Goal: Task Accomplishment & Management: Use online tool/utility

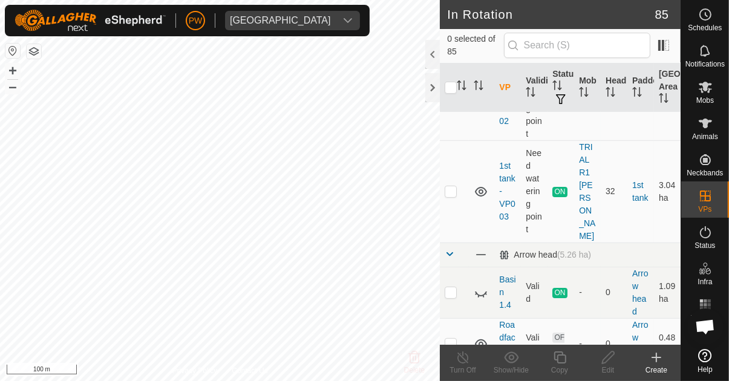
scroll to position [261, 0]
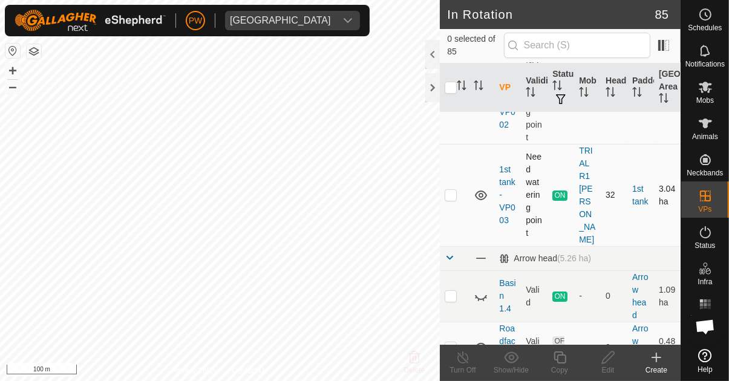
click at [456, 190] on p-checkbox at bounding box center [451, 195] width 12 height 10
checkbox input "true"
click at [560, 355] on icon at bounding box center [560, 358] width 12 height 12
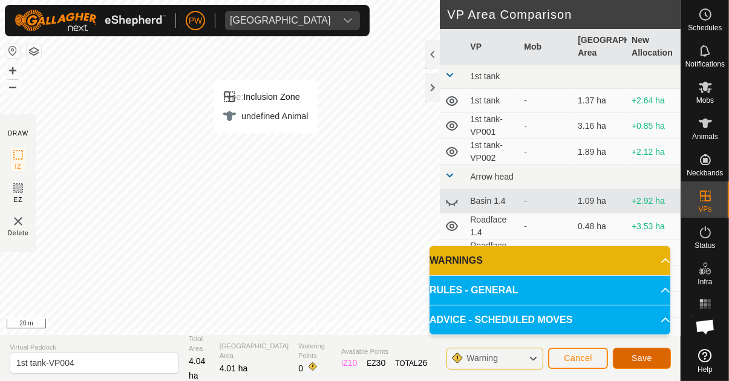
click at [642, 361] on span "Save" at bounding box center [642, 359] width 21 height 10
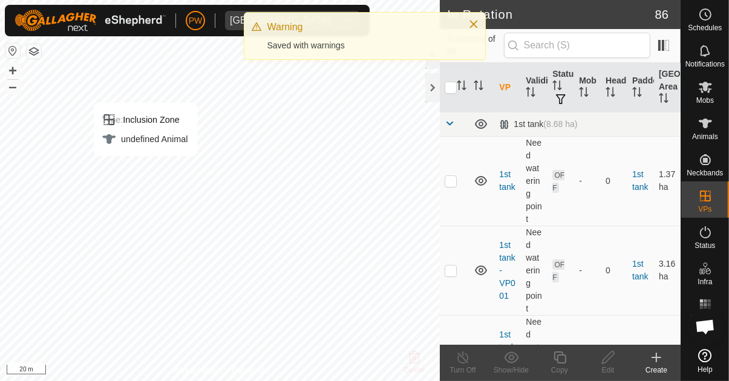
click at [707, 97] on span "Mobs" at bounding box center [706, 100] width 18 height 7
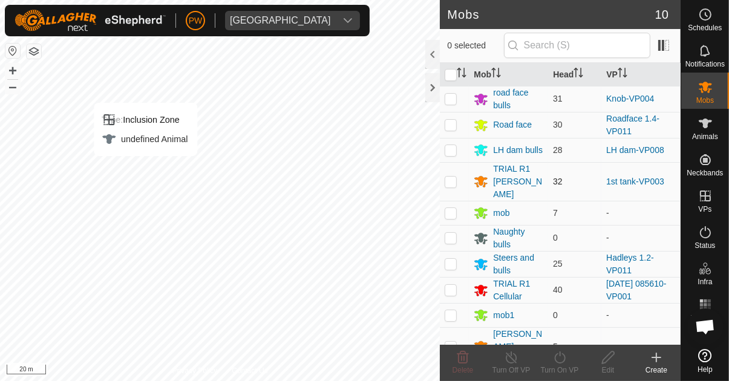
click at [450, 179] on p-checkbox at bounding box center [451, 182] width 12 height 10
checkbox input "true"
click at [565, 364] on icon at bounding box center [560, 357] width 15 height 15
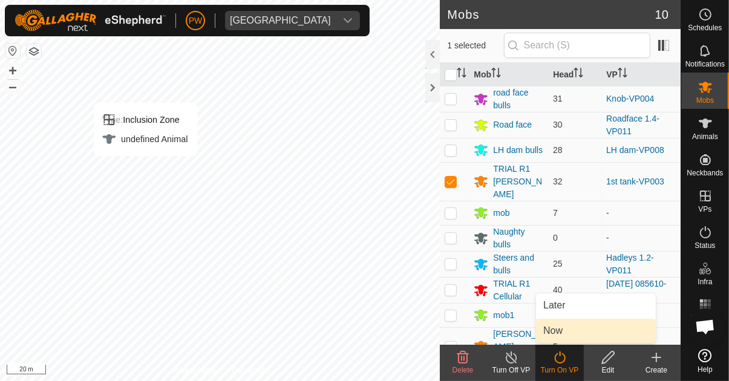
click at [568, 331] on link "Now" at bounding box center [596, 331] width 120 height 24
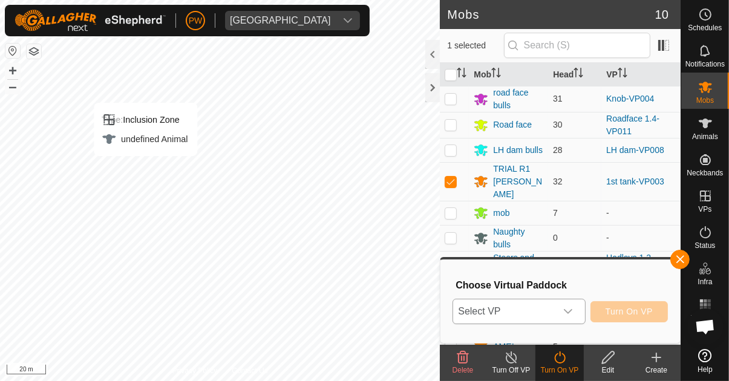
click at [573, 313] on icon "dropdown trigger" at bounding box center [569, 312] width 10 height 10
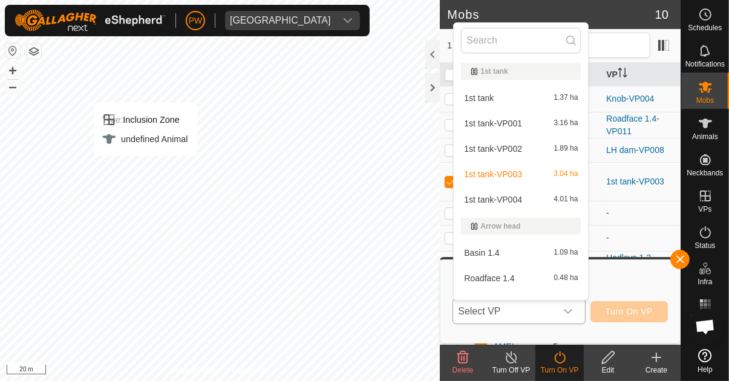
click at [529, 198] on div "1st tank-VP004 4.01 ha" at bounding box center [521, 199] width 120 height 15
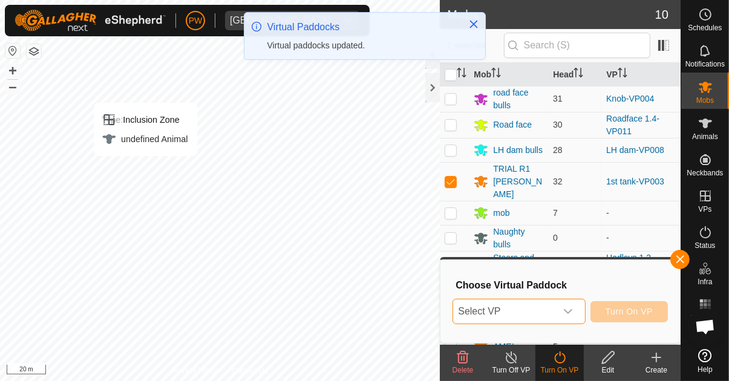
click at [569, 313] on icon "dropdown trigger" at bounding box center [569, 312] width 10 height 10
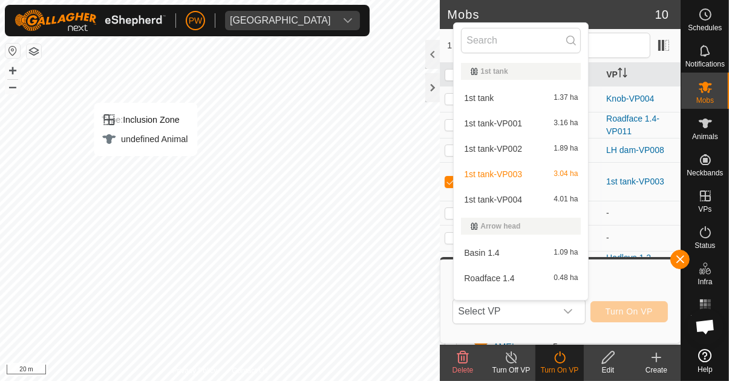
click at [520, 196] on span "1st tank-VP004" at bounding box center [493, 200] width 58 height 8
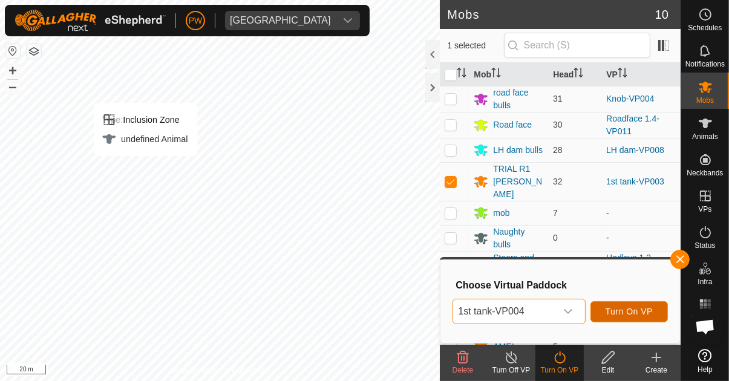
click at [647, 314] on span "Turn On VP" at bounding box center [629, 312] width 47 height 10
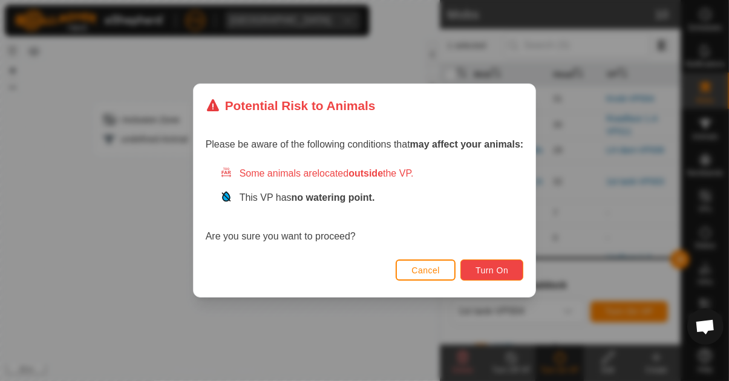
click at [490, 266] on span "Turn On" at bounding box center [492, 271] width 33 height 10
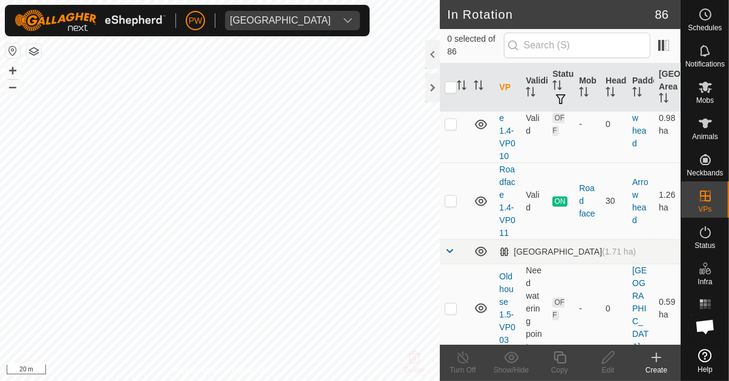
scroll to position [1366, 0]
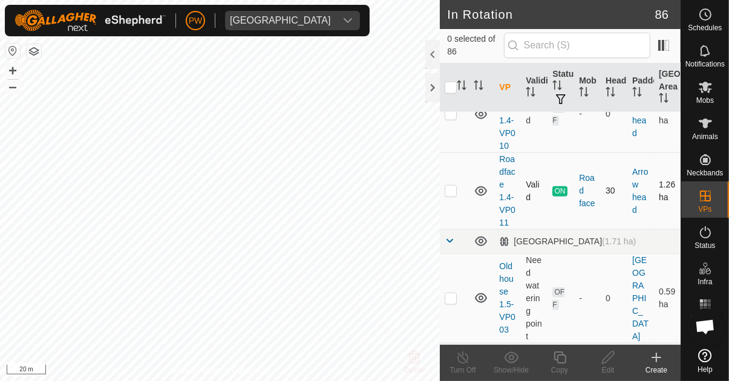
click at [458, 162] on td at bounding box center [454, 191] width 29 height 77
checkbox input "true"
click at [559, 360] on icon at bounding box center [560, 357] width 15 height 15
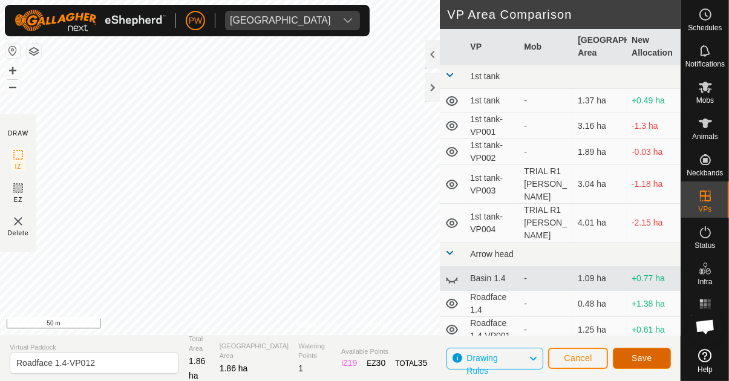
click at [638, 360] on span "Save" at bounding box center [642, 359] width 21 height 10
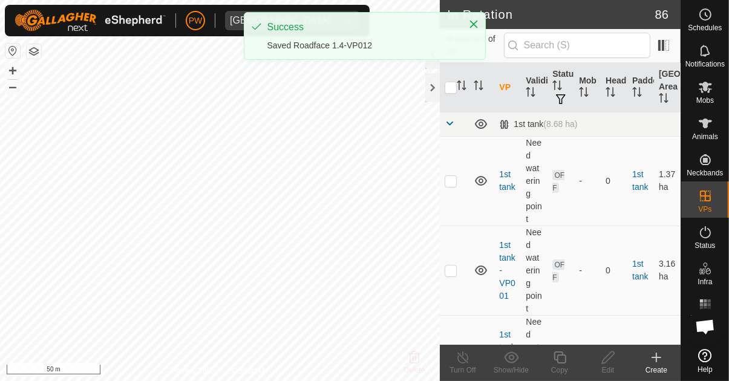
click at [708, 95] on es-mob-svg-icon at bounding box center [706, 86] width 22 height 19
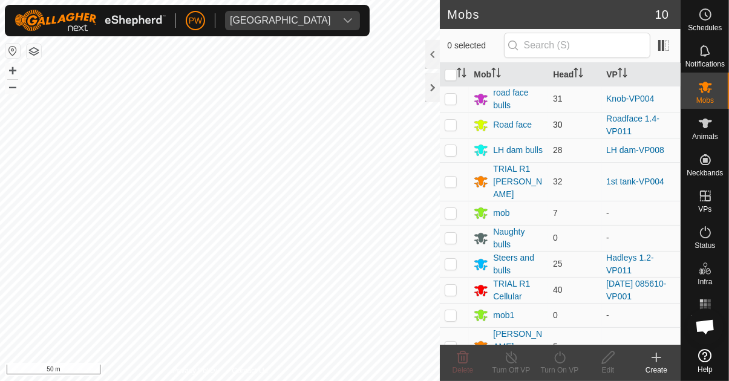
click at [452, 126] on p-checkbox at bounding box center [451, 125] width 12 height 10
checkbox input "true"
click at [561, 363] on icon at bounding box center [560, 357] width 15 height 15
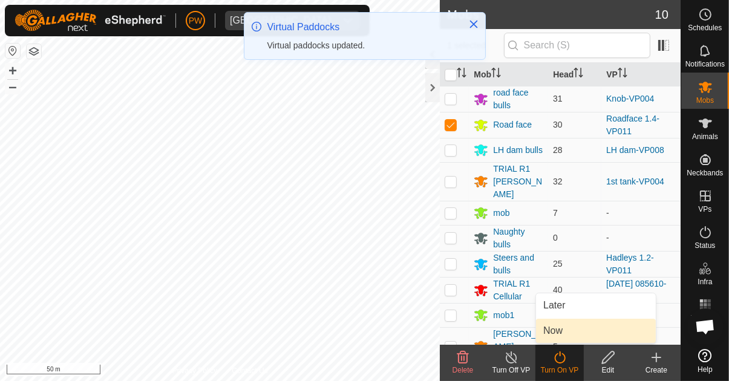
click at [571, 329] on link "Now" at bounding box center [596, 331] width 120 height 24
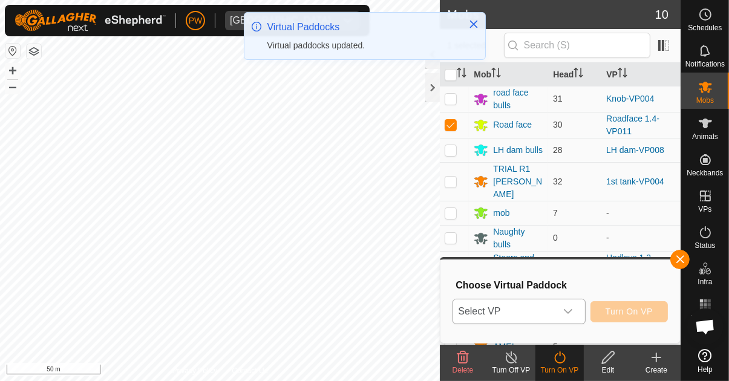
click at [573, 312] on icon "dropdown trigger" at bounding box center [569, 312] width 10 height 10
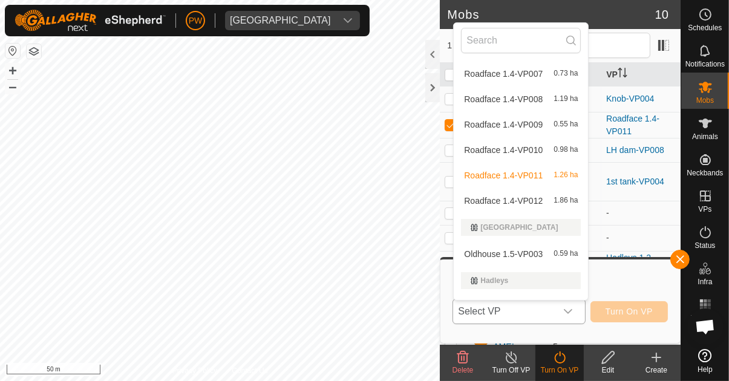
scroll to position [381, 0]
click at [540, 203] on span "Roadface 1.4-VP012" at bounding box center [503, 203] width 79 height 8
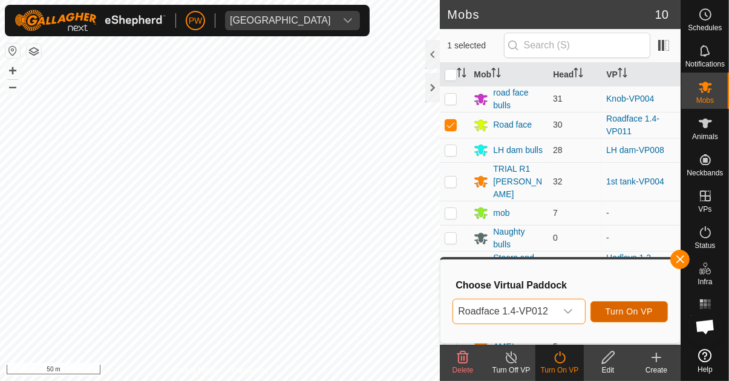
click at [637, 311] on span "Turn On VP" at bounding box center [629, 312] width 47 height 10
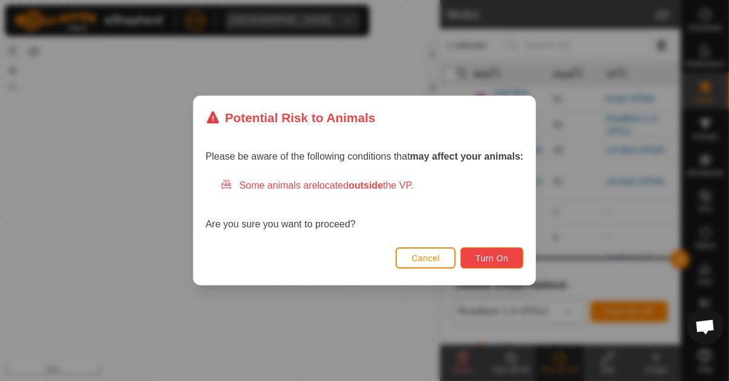
click at [494, 257] on span "Turn On" at bounding box center [492, 259] width 33 height 10
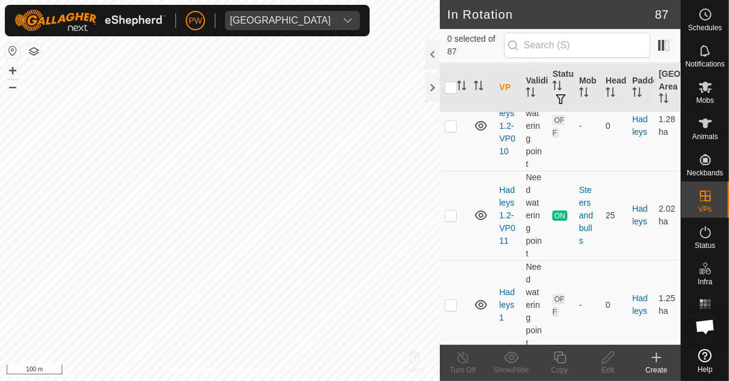
scroll to position [2892, 0]
click at [452, 212] on p-checkbox at bounding box center [451, 217] width 12 height 10
checkbox input "true"
click at [558, 363] on icon at bounding box center [560, 358] width 12 height 12
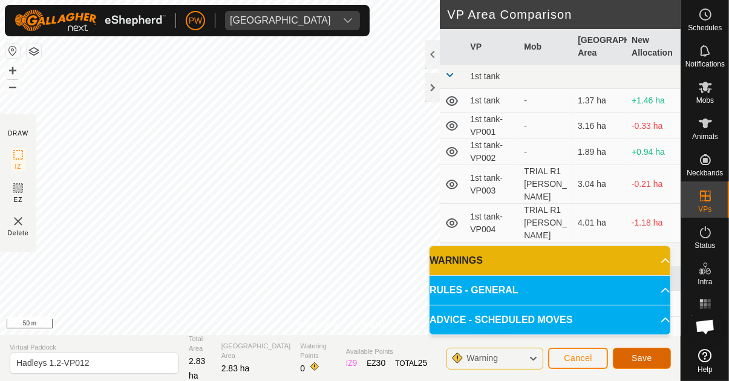
click at [651, 357] on span "Save" at bounding box center [642, 359] width 21 height 10
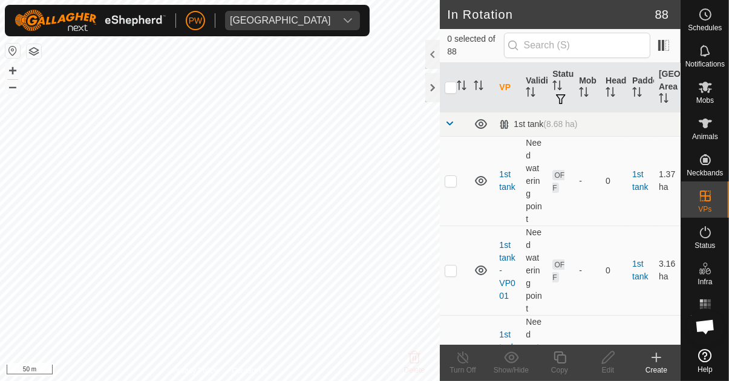
click at [711, 97] on span "Mobs" at bounding box center [706, 100] width 18 height 7
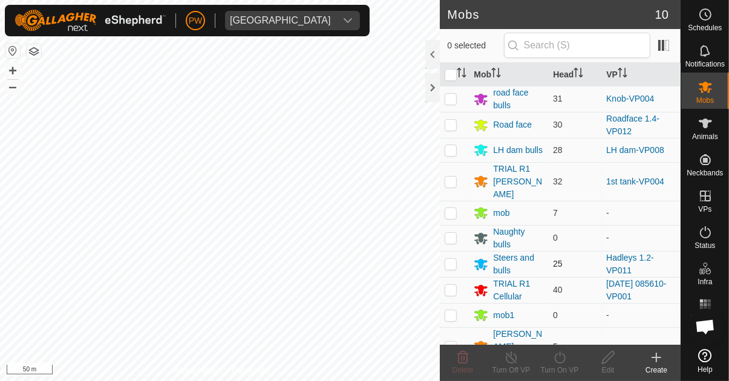
click at [456, 259] on p-checkbox at bounding box center [451, 264] width 12 height 10
checkbox input "true"
click at [558, 360] on icon at bounding box center [560, 357] width 15 height 15
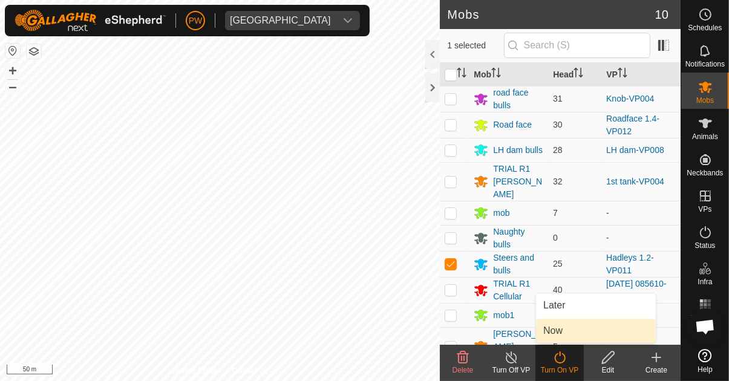
click at [570, 331] on link "Now" at bounding box center [596, 331] width 120 height 24
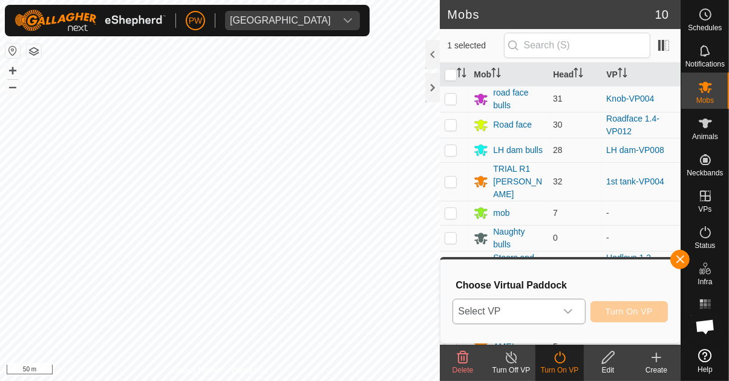
click at [571, 315] on icon "dropdown trigger" at bounding box center [569, 312] width 10 height 10
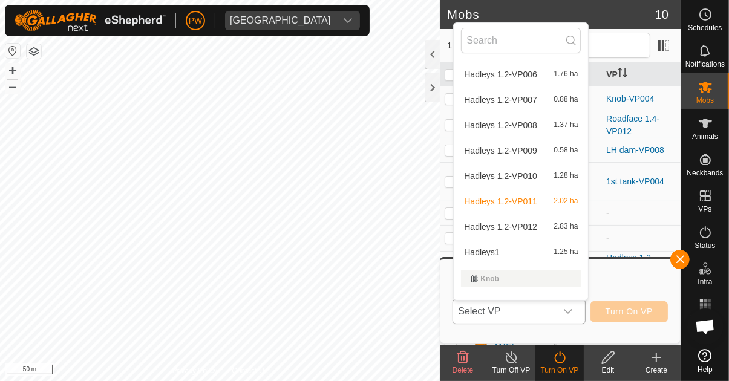
scroll to position [846, 0]
click at [530, 221] on span "Hadleys 1.2-VP012" at bounding box center [500, 225] width 73 height 8
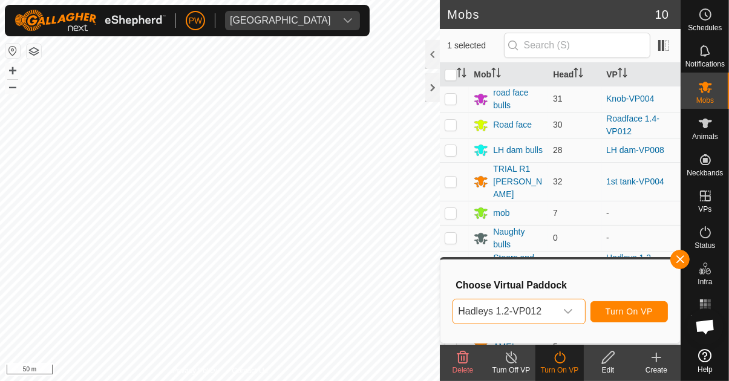
click at [636, 312] on span "Turn On VP" at bounding box center [629, 312] width 47 height 10
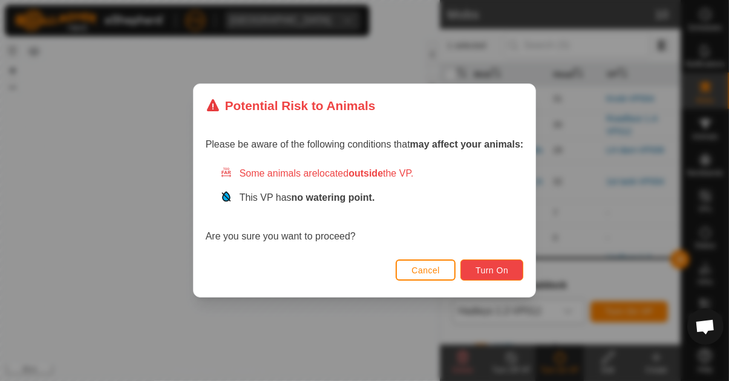
click at [495, 269] on span "Turn On" at bounding box center [492, 271] width 33 height 10
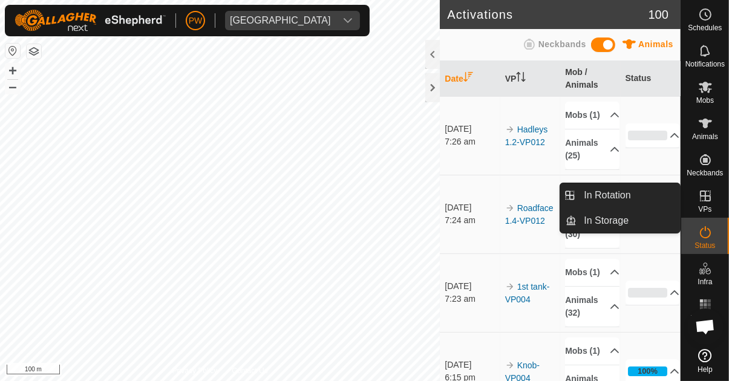
click at [712, 195] on es-virtualpaddocks-svg-icon at bounding box center [706, 195] width 22 height 19
click at [709, 201] on icon at bounding box center [705, 196] width 11 height 11
click at [710, 199] on icon at bounding box center [705, 196] width 11 height 11
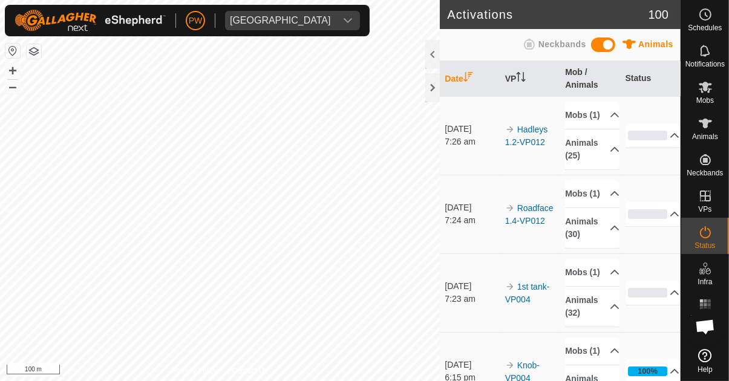
click at [714, 97] on span "Mobs" at bounding box center [706, 100] width 18 height 7
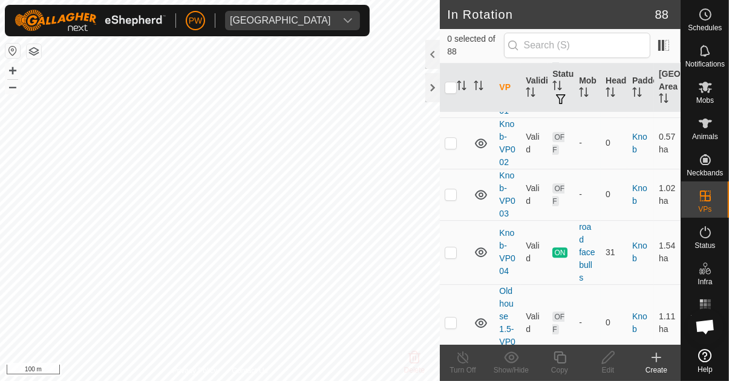
scroll to position [3320, 0]
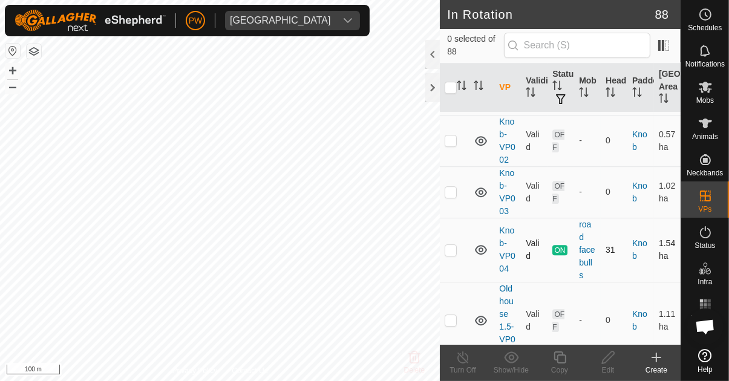
click at [464, 220] on td at bounding box center [454, 250] width 29 height 64
checkbox input "true"
click at [564, 363] on icon at bounding box center [560, 358] width 12 height 12
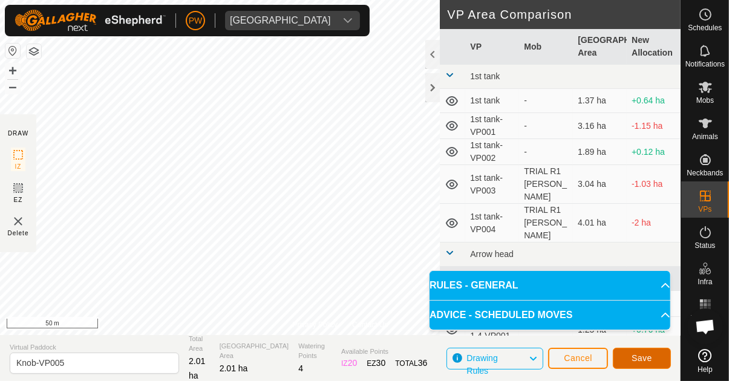
click at [641, 356] on span "Save" at bounding box center [642, 359] width 21 height 10
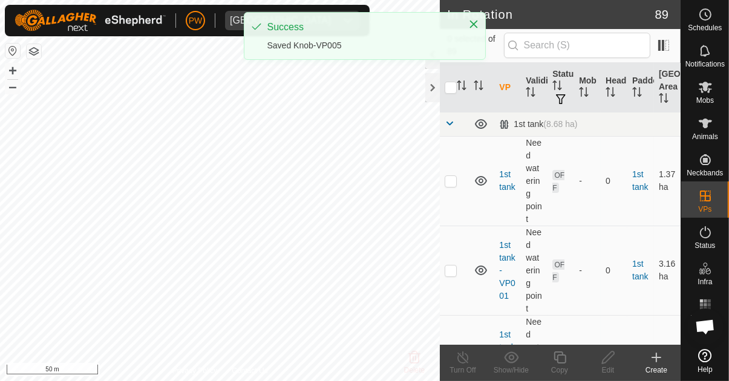
click at [703, 94] on icon at bounding box center [706, 87] width 15 height 15
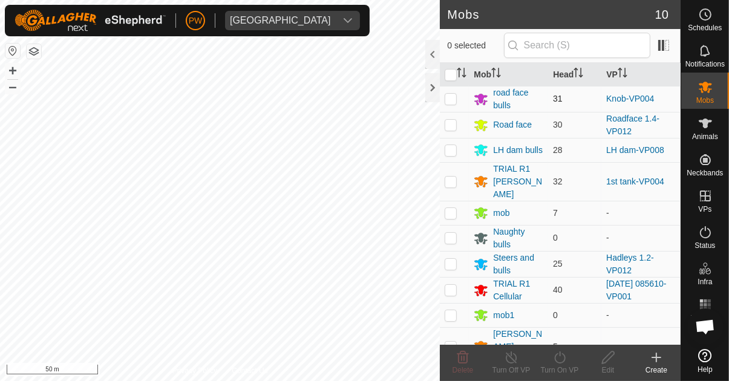
click at [453, 102] on p-checkbox at bounding box center [451, 99] width 12 height 10
checkbox input "true"
click at [558, 362] on icon at bounding box center [559, 358] width 11 height 12
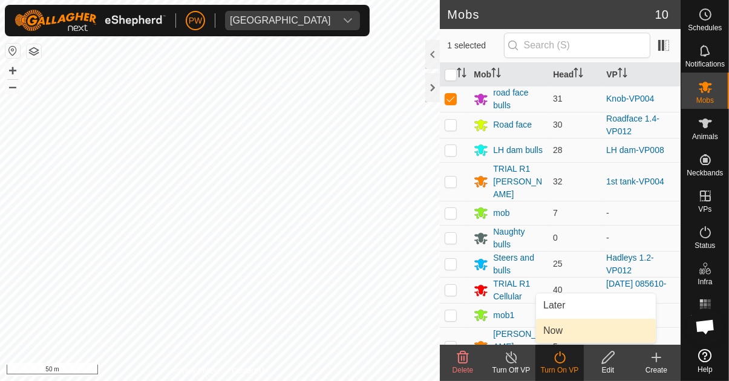
click at [573, 331] on link "Now" at bounding box center [596, 331] width 120 height 24
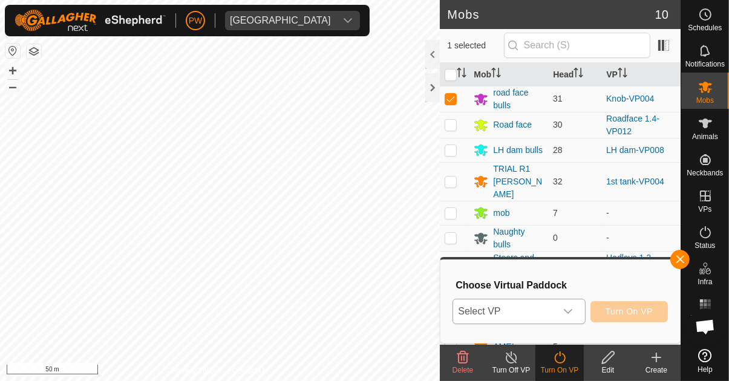
click at [571, 312] on icon "dropdown trigger" at bounding box center [568, 311] width 8 height 5
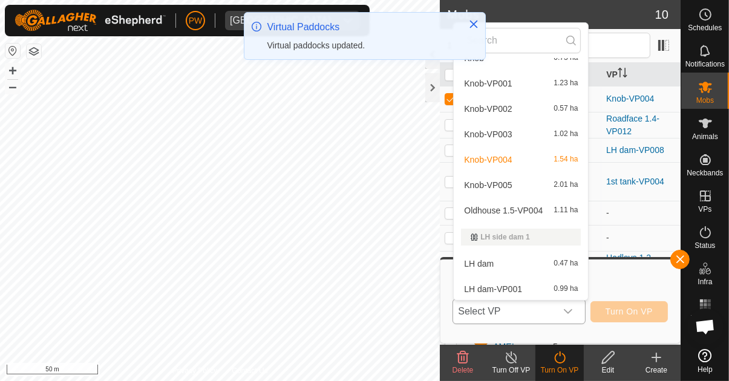
scroll to position [1093, 0]
click at [504, 180] on span "Knob-VP005" at bounding box center [488, 184] width 48 height 8
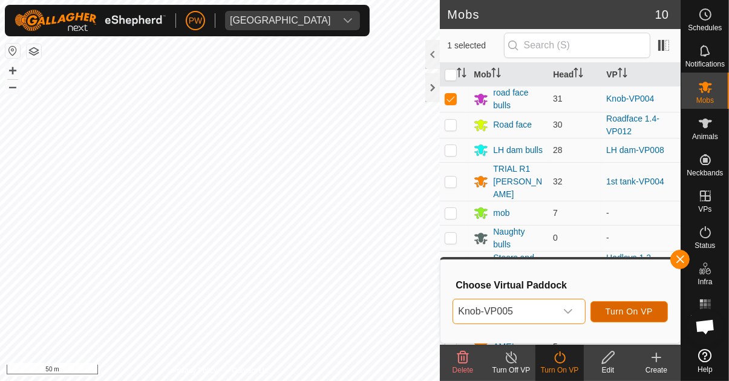
click at [623, 309] on span "Turn On VP" at bounding box center [629, 312] width 47 height 10
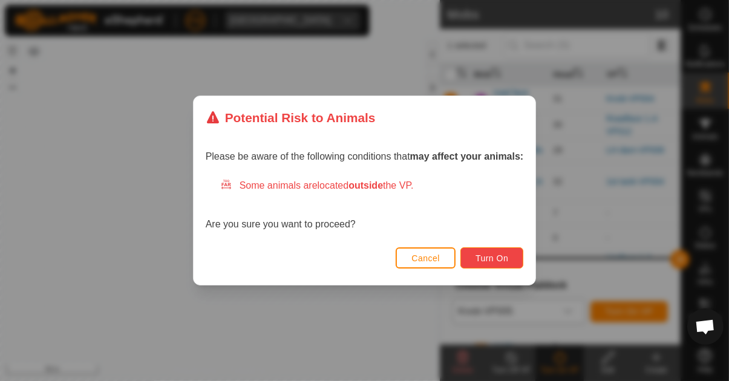
click at [488, 255] on span "Turn On" at bounding box center [492, 259] width 33 height 10
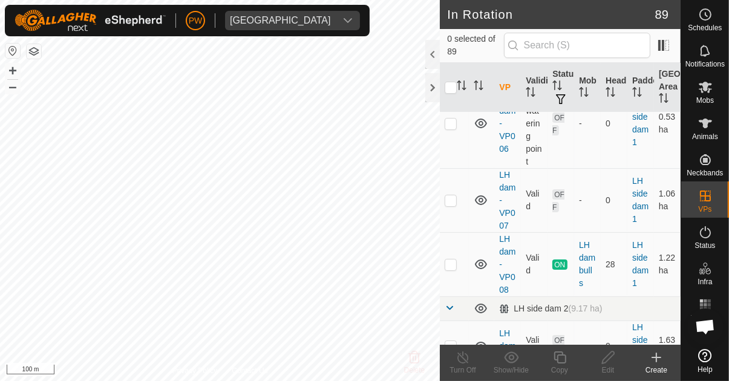
scroll to position [4061, 0]
click at [456, 259] on p-checkbox at bounding box center [451, 264] width 12 height 10
checkbox input "true"
click at [554, 361] on icon at bounding box center [560, 357] width 15 height 15
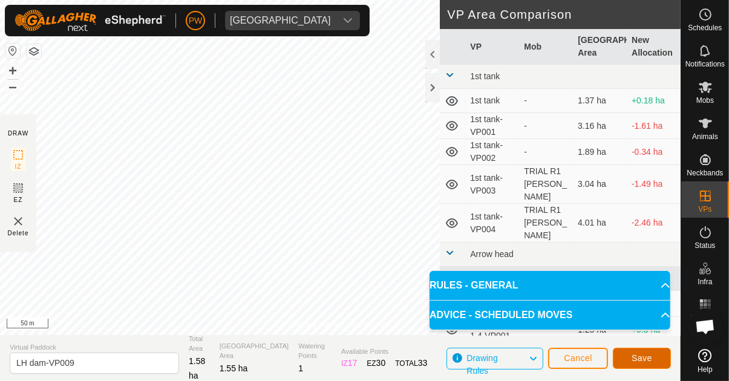
click at [648, 355] on span "Save" at bounding box center [642, 359] width 21 height 10
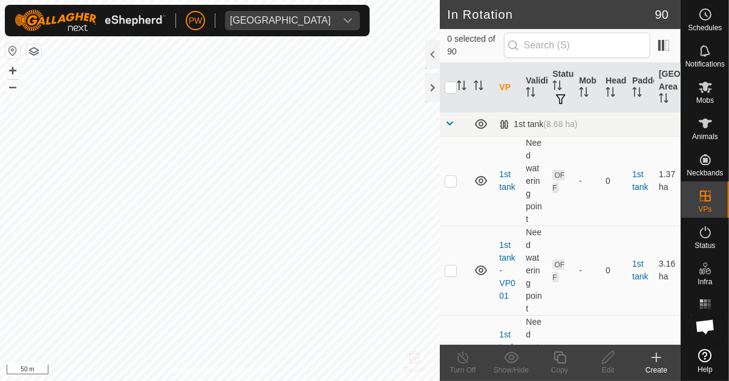
click at [705, 102] on span "Mobs" at bounding box center [706, 100] width 18 height 7
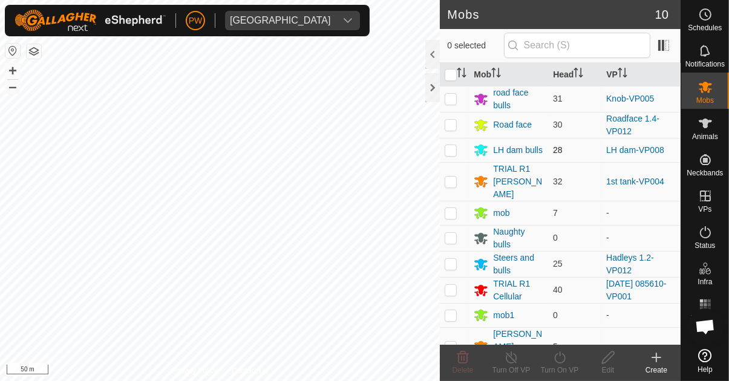
click at [451, 150] on p-checkbox at bounding box center [451, 150] width 12 height 10
checkbox input "true"
click at [564, 362] on icon at bounding box center [560, 357] width 15 height 15
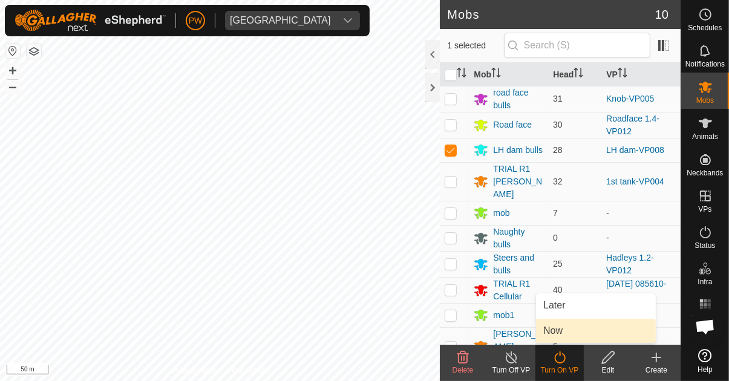
click at [574, 334] on link "Now" at bounding box center [596, 331] width 120 height 24
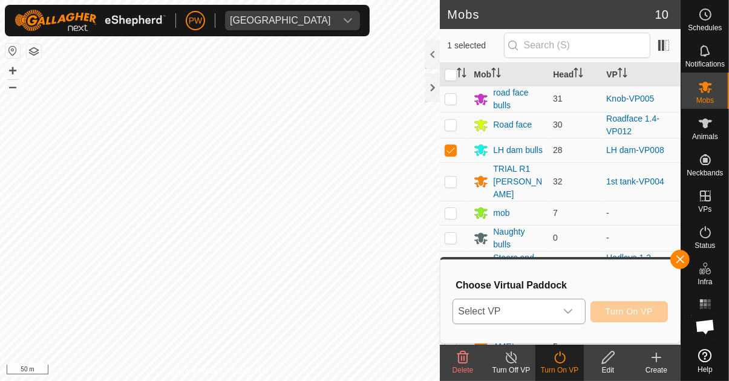
click at [573, 312] on icon "dropdown trigger" at bounding box center [569, 312] width 10 height 10
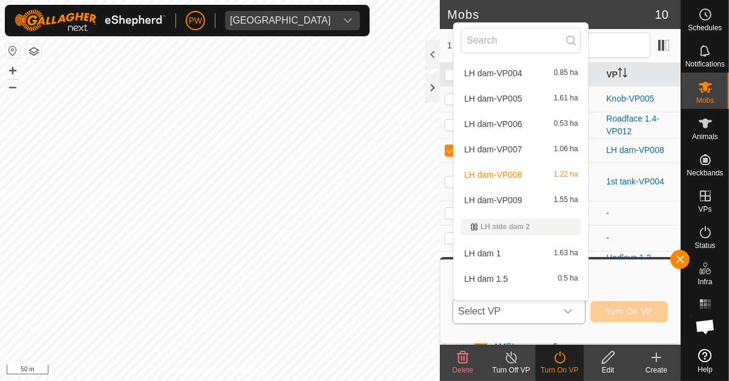
scroll to position [1385, 0]
click at [522, 202] on div "LH dam-VP009 1.55 ha" at bounding box center [521, 199] width 120 height 15
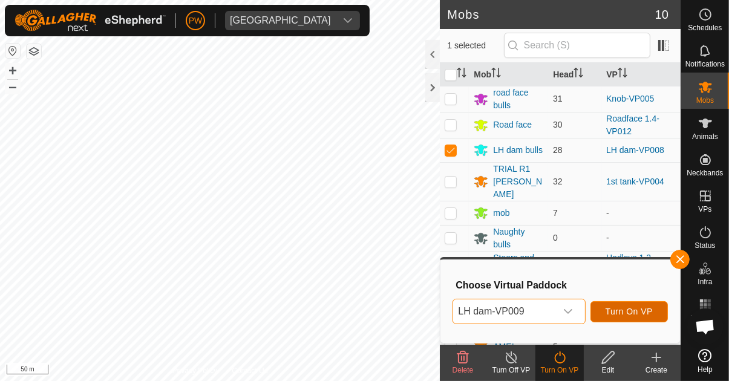
click at [638, 304] on button "Turn On VP" at bounding box center [629, 311] width 77 height 21
